Goal: Information Seeking & Learning: Learn about a topic

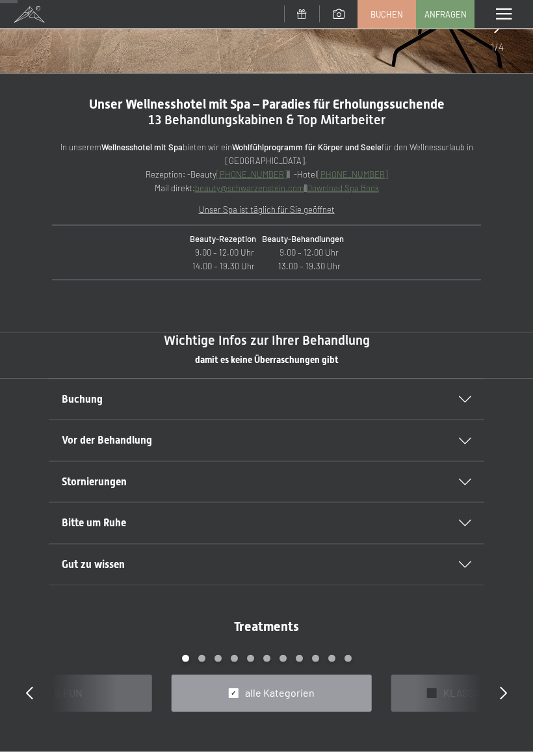
scroll to position [339, 0]
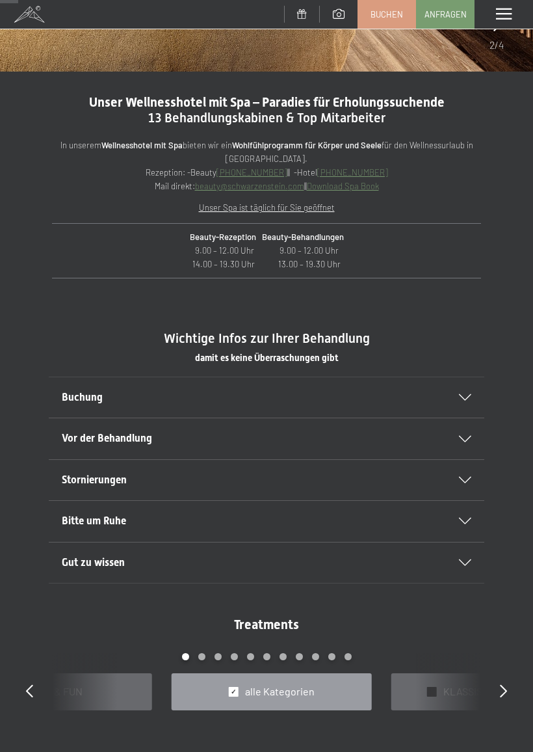
click at [462, 438] on icon at bounding box center [465, 439] width 12 height 7
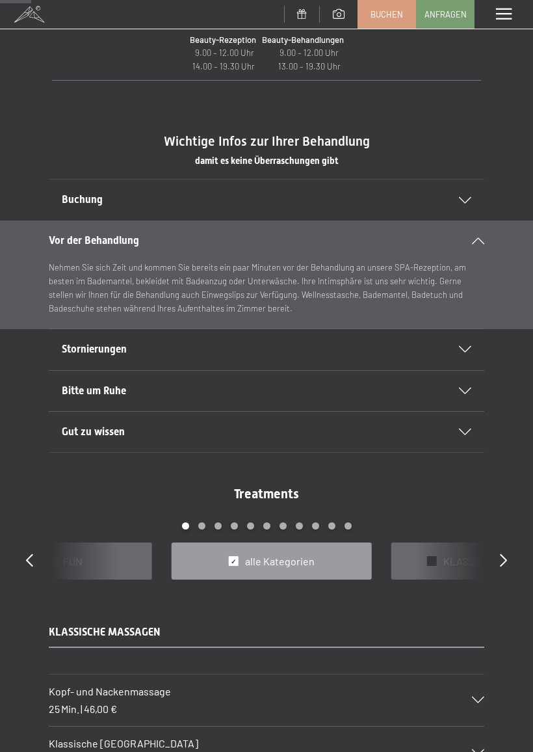
scroll to position [579, 0]
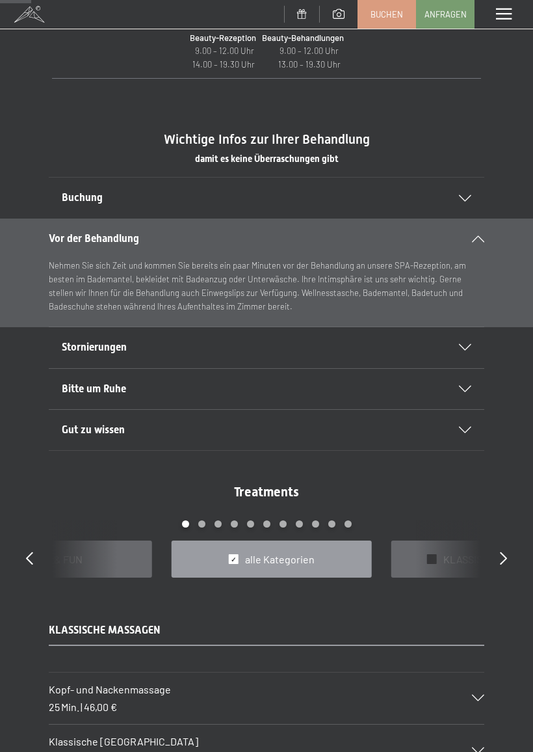
click at [458, 434] on div "Gut zu wissen" at bounding box center [267, 430] width 410 height 40
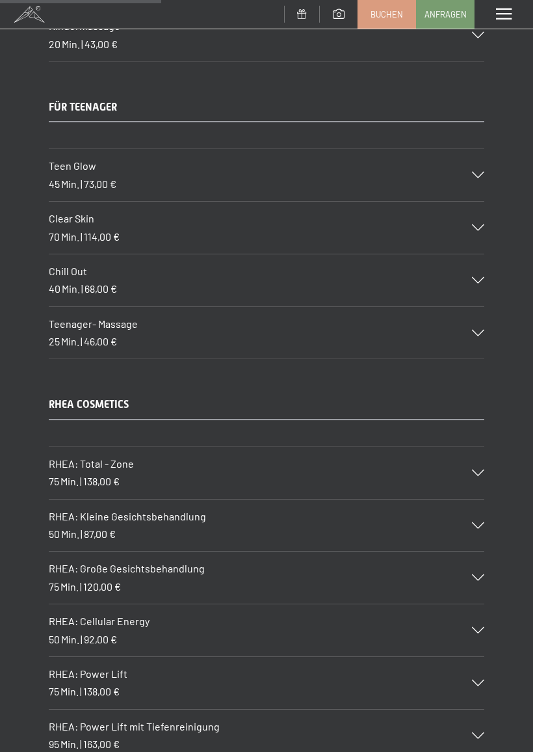
scroll to position [2995, 0]
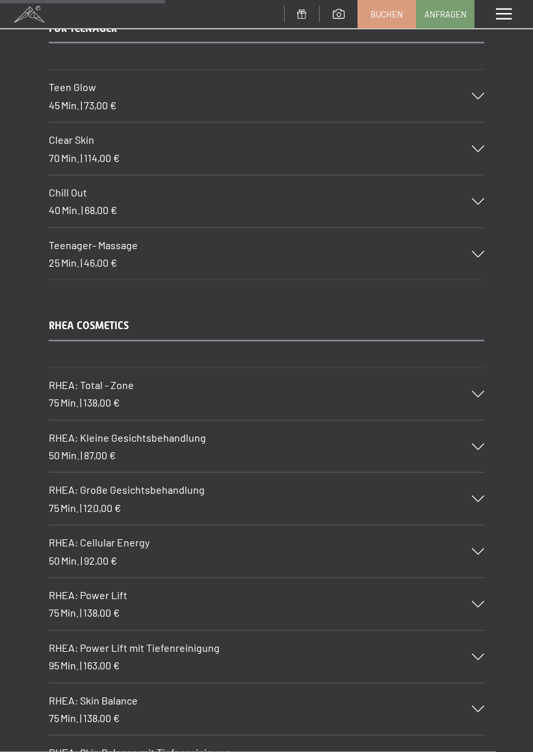
click at [477, 495] on icon at bounding box center [478, 498] width 12 height 7
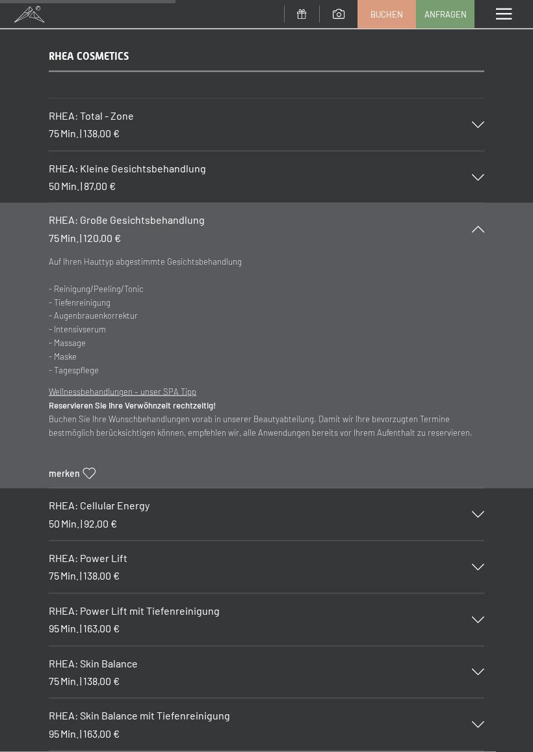
scroll to position [3334, 0]
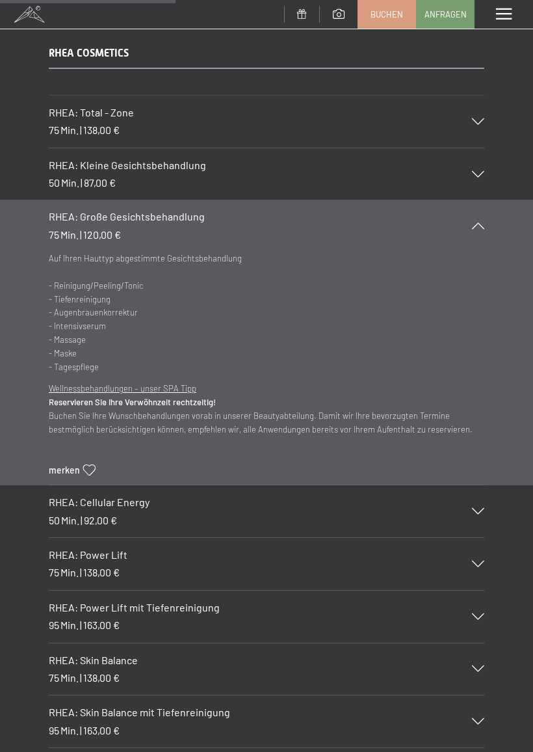
click at [473, 590] on div "RHEA: Power Lift mit Tiefenreinigung 95 Min. | 163,00 €" at bounding box center [267, 616] width 436 height 52
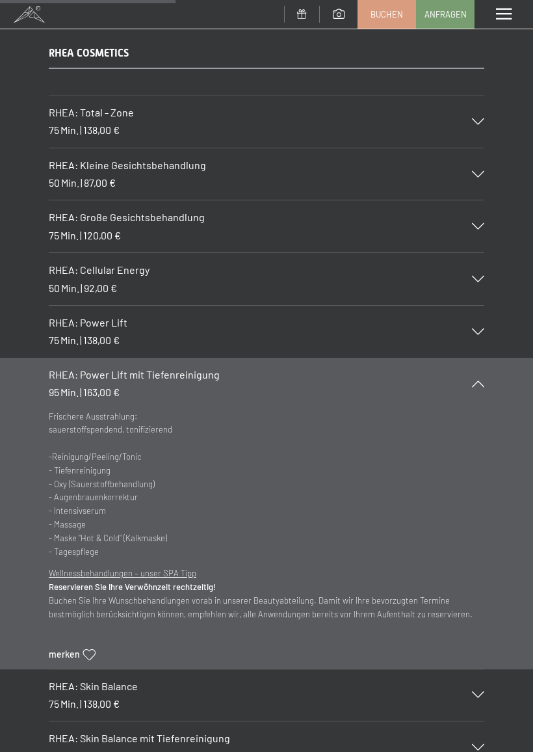
click at [484, 328] on icon at bounding box center [478, 331] width 12 height 7
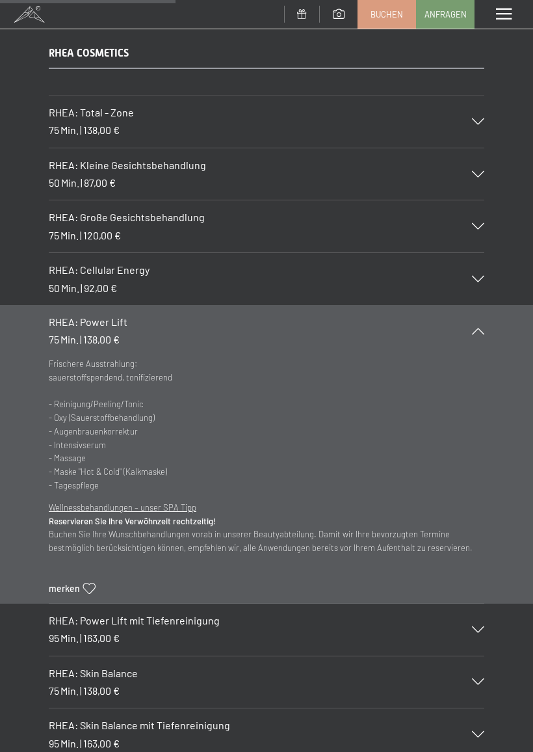
click at [480, 223] on icon at bounding box center [478, 226] width 12 height 7
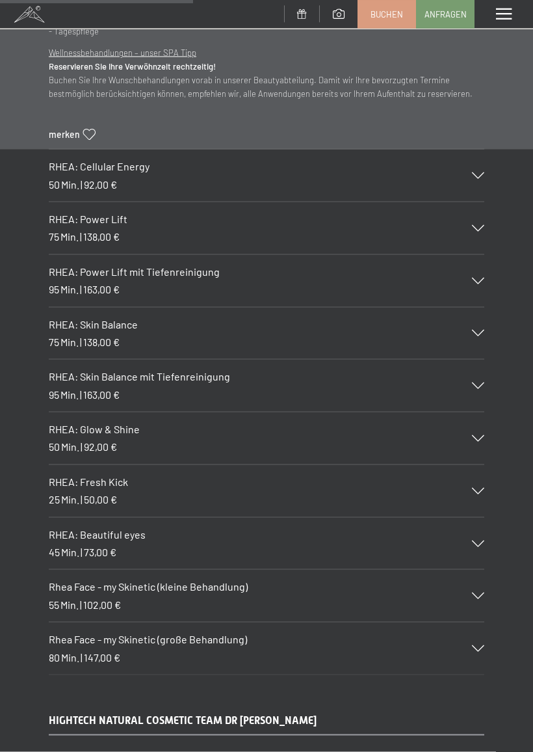
scroll to position [3671, 0]
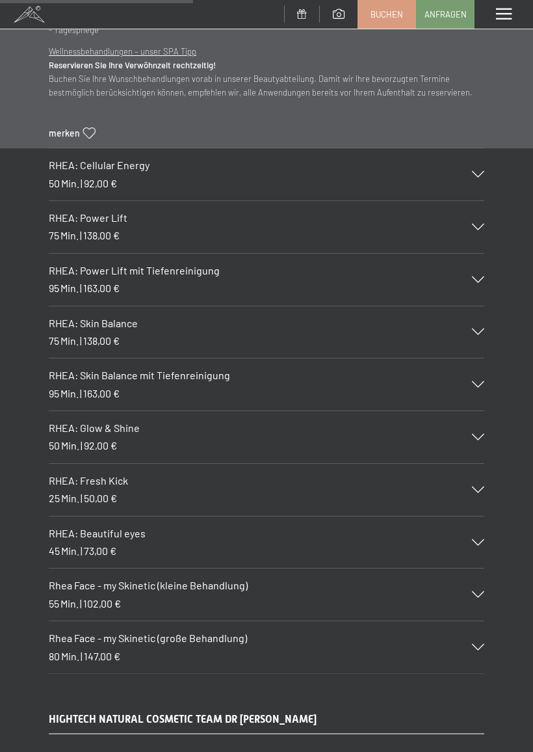
click at [476, 464] on div "RHEA: Fresh Kick 25 Min. | 50,00 €" at bounding box center [267, 490] width 436 height 52
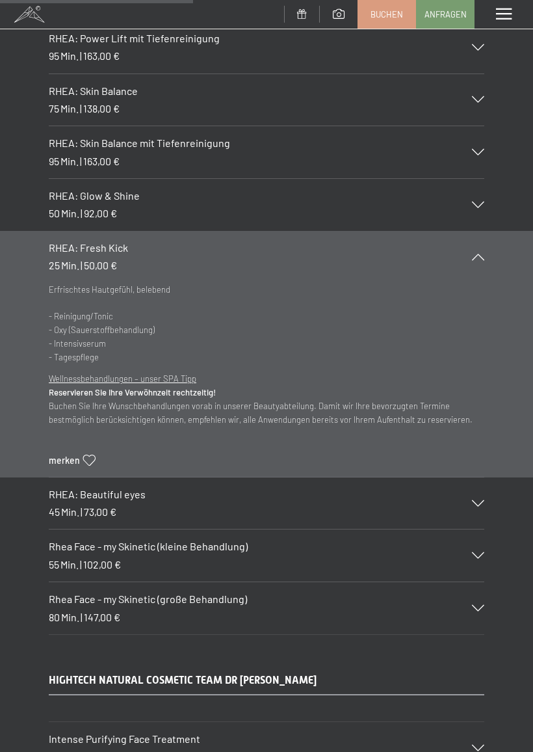
click at [478, 552] on icon at bounding box center [478, 555] width 12 height 7
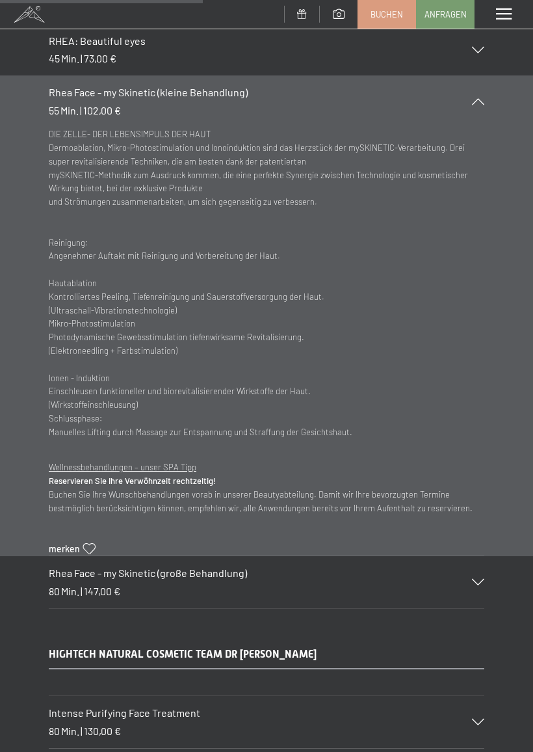
scroll to position [3949, 0]
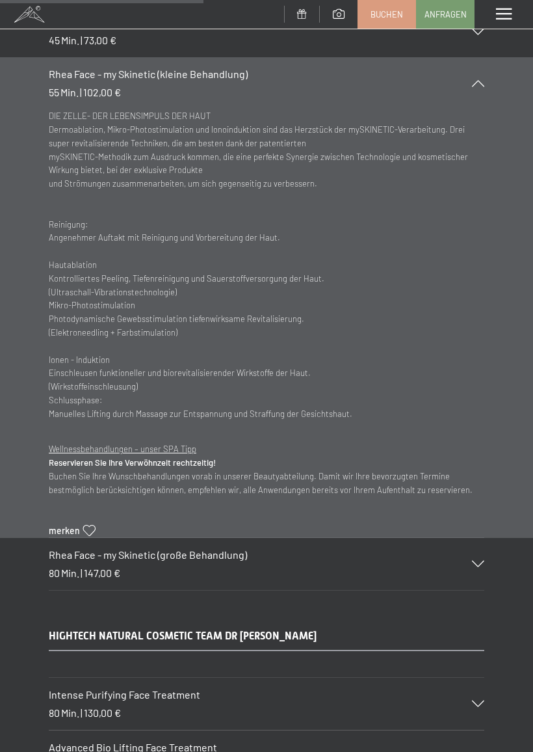
click at [482, 560] on icon at bounding box center [478, 563] width 12 height 7
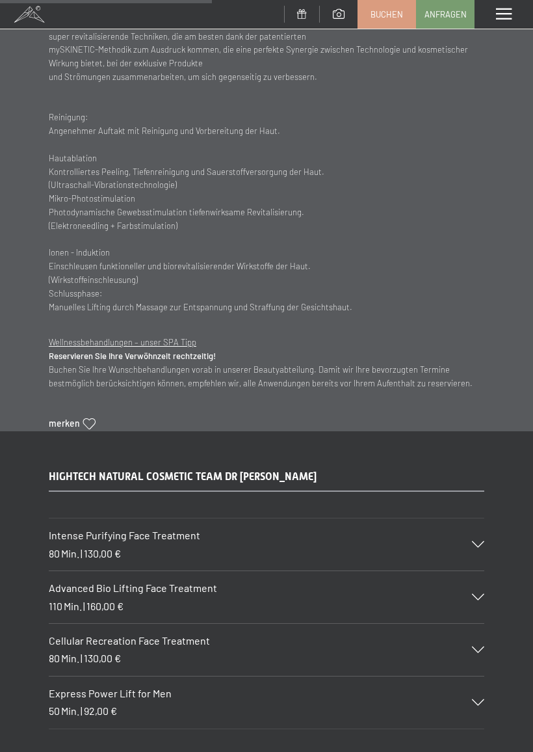
scroll to position [4114, 0]
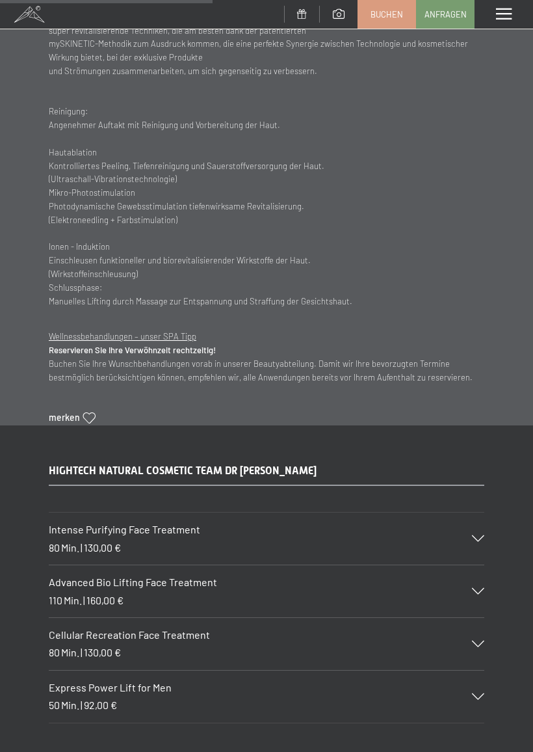
click at [475, 535] on icon at bounding box center [478, 538] width 12 height 7
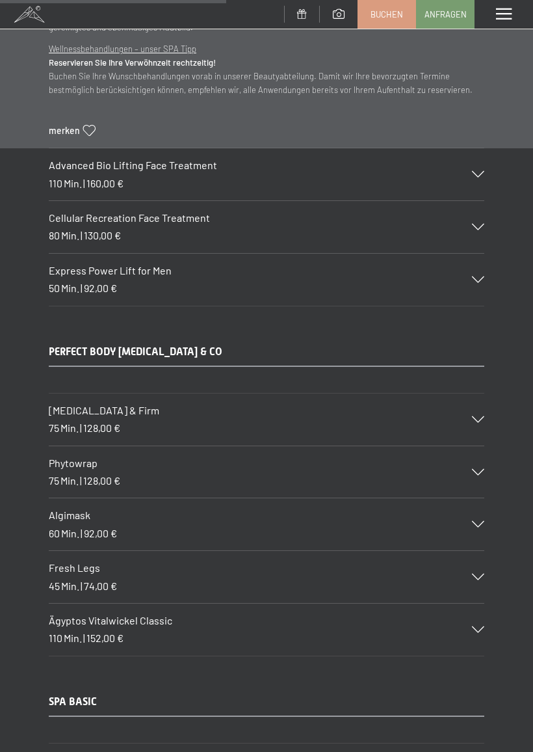
scroll to position [4275, 0]
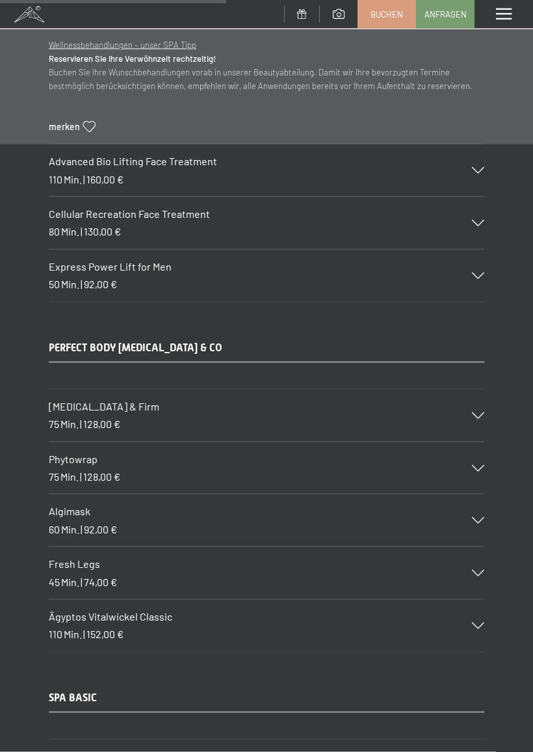
click at [480, 517] on icon at bounding box center [478, 520] width 12 height 7
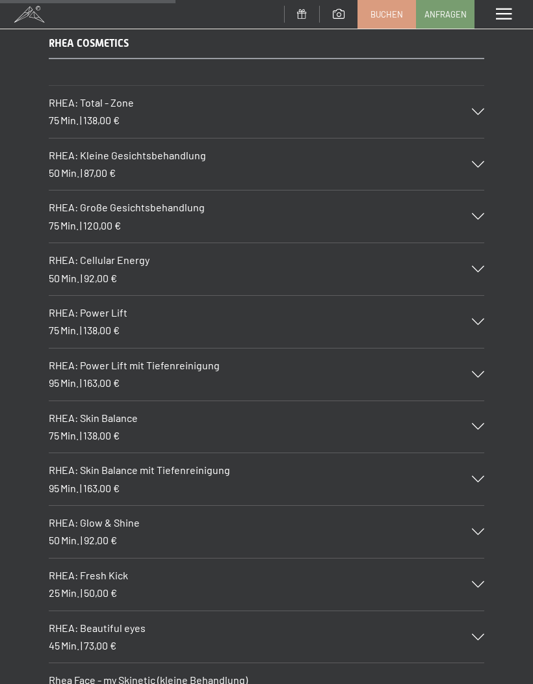
scroll to position [3342, 0]
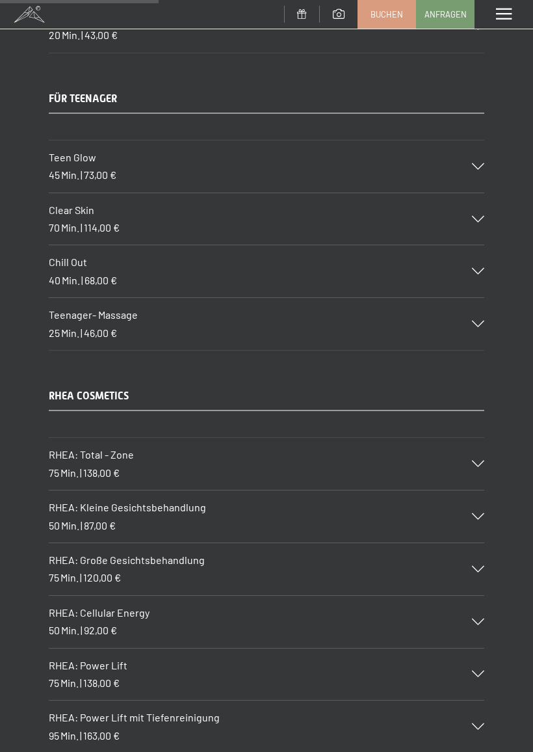
scroll to position [2949, 0]
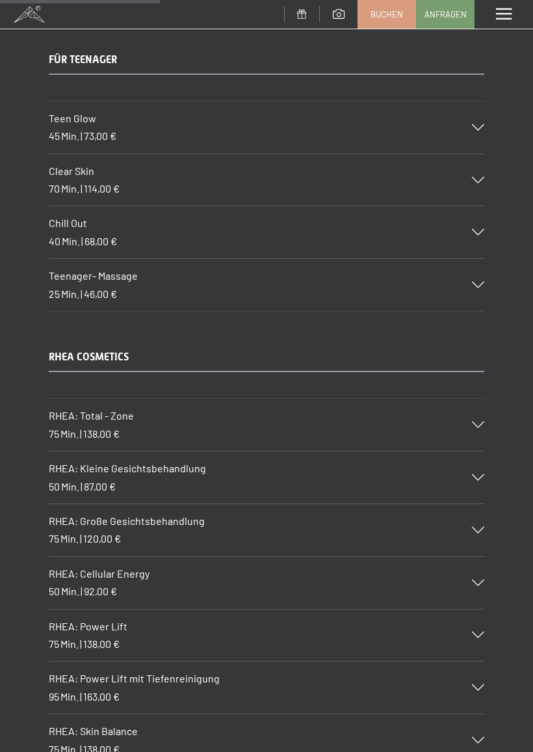
click at [475, 527] on icon at bounding box center [478, 530] width 12 height 7
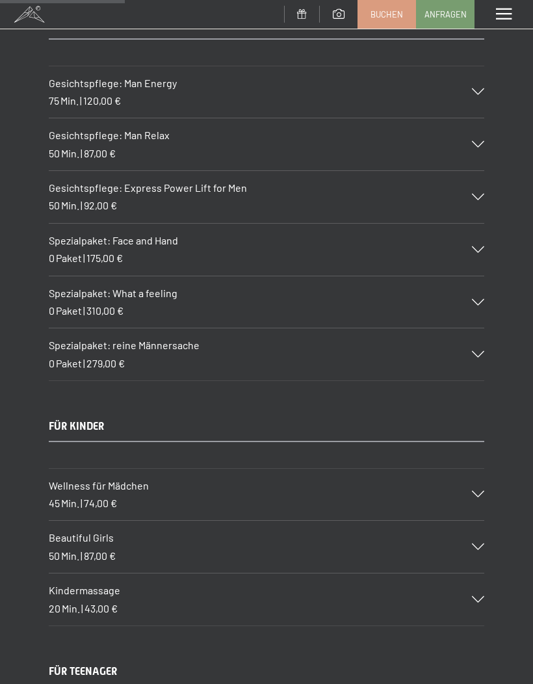
scroll to position [2363, 0]
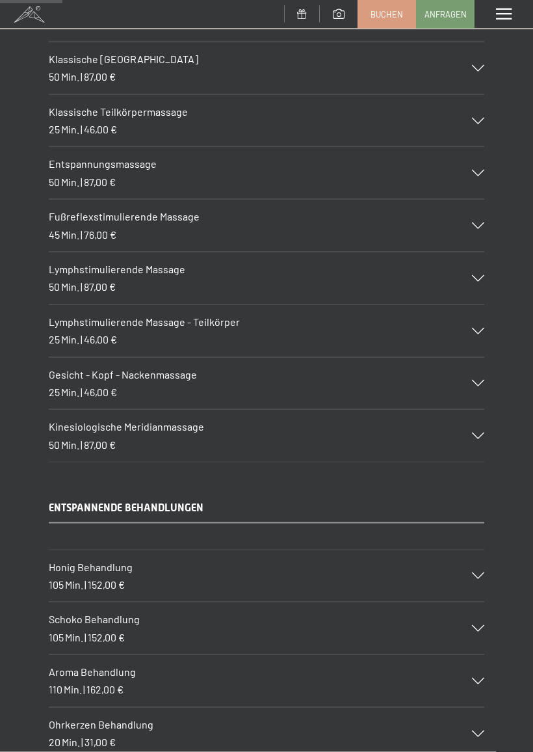
scroll to position [1154, 0]
click at [475, 432] on icon at bounding box center [478, 435] width 12 height 7
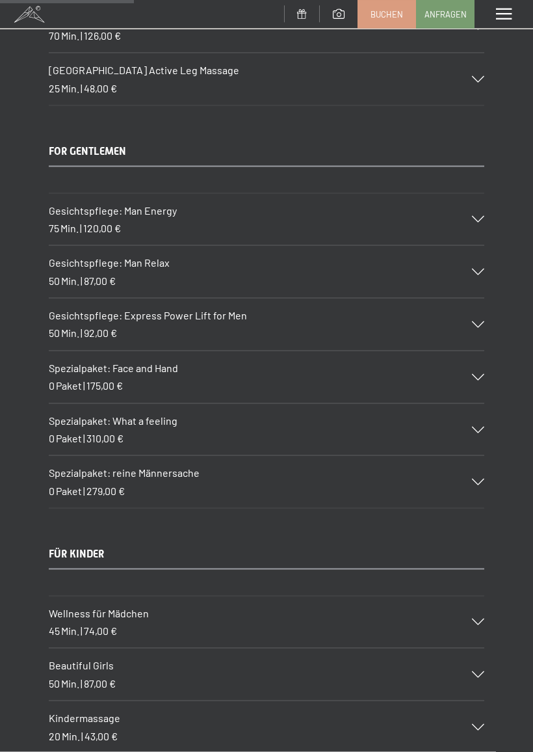
scroll to position [2550, 0]
click at [473, 478] on icon at bounding box center [478, 481] width 12 height 7
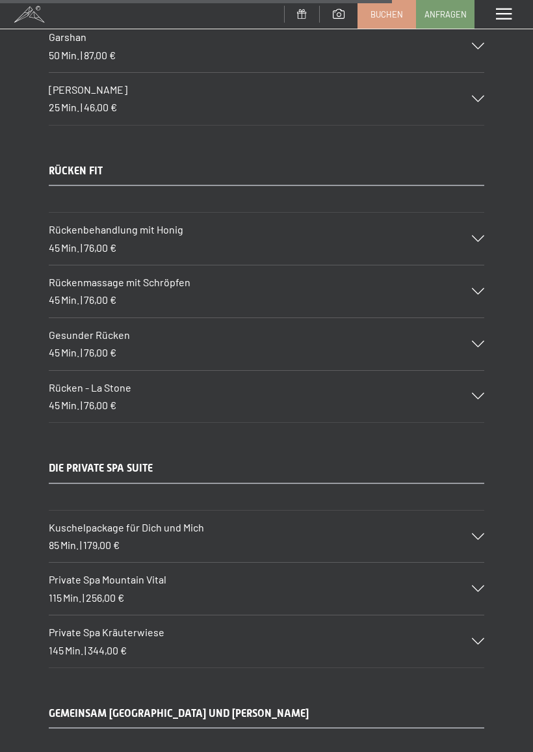
scroll to position [7436, 0]
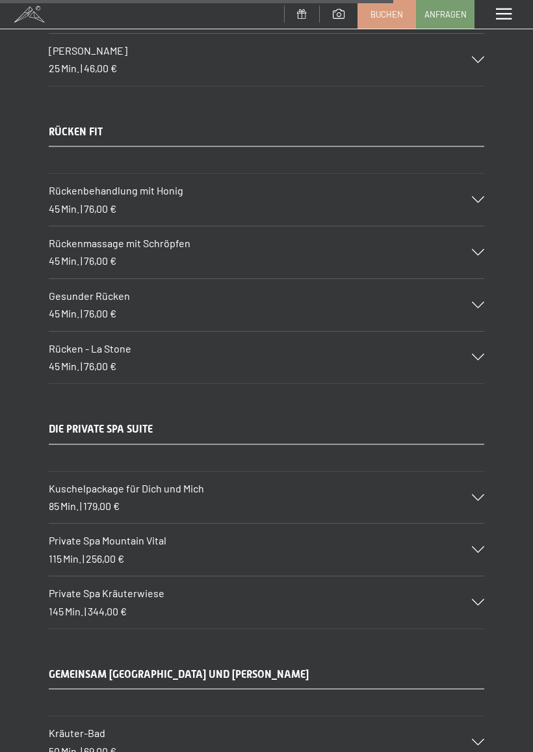
click at [471, 546] on div at bounding box center [470, 549] width 29 height 7
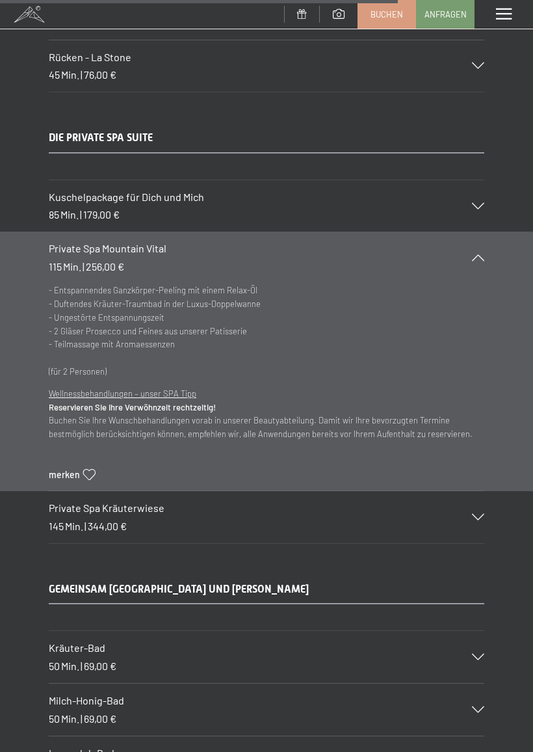
scroll to position [7514, 0]
click at [474, 490] on div "Private Spa Kräuterwiese 145 Min. | 344,00 €" at bounding box center [267, 516] width 436 height 52
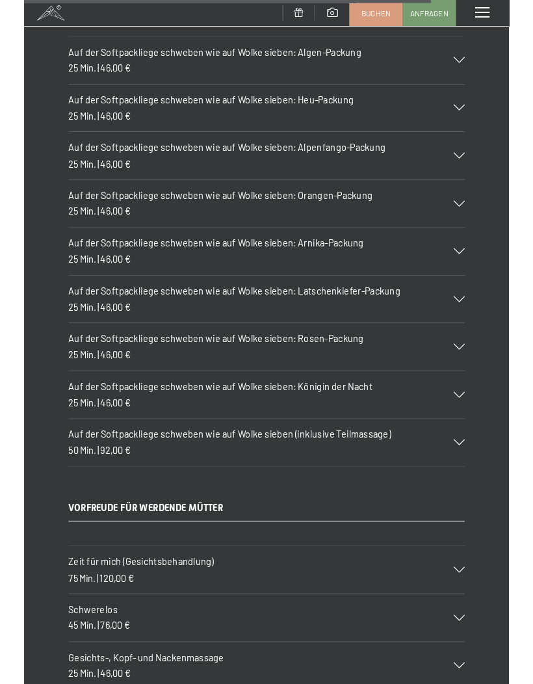
scroll to position [8481, 0]
